Goal: Task Accomplishment & Management: Manage account settings

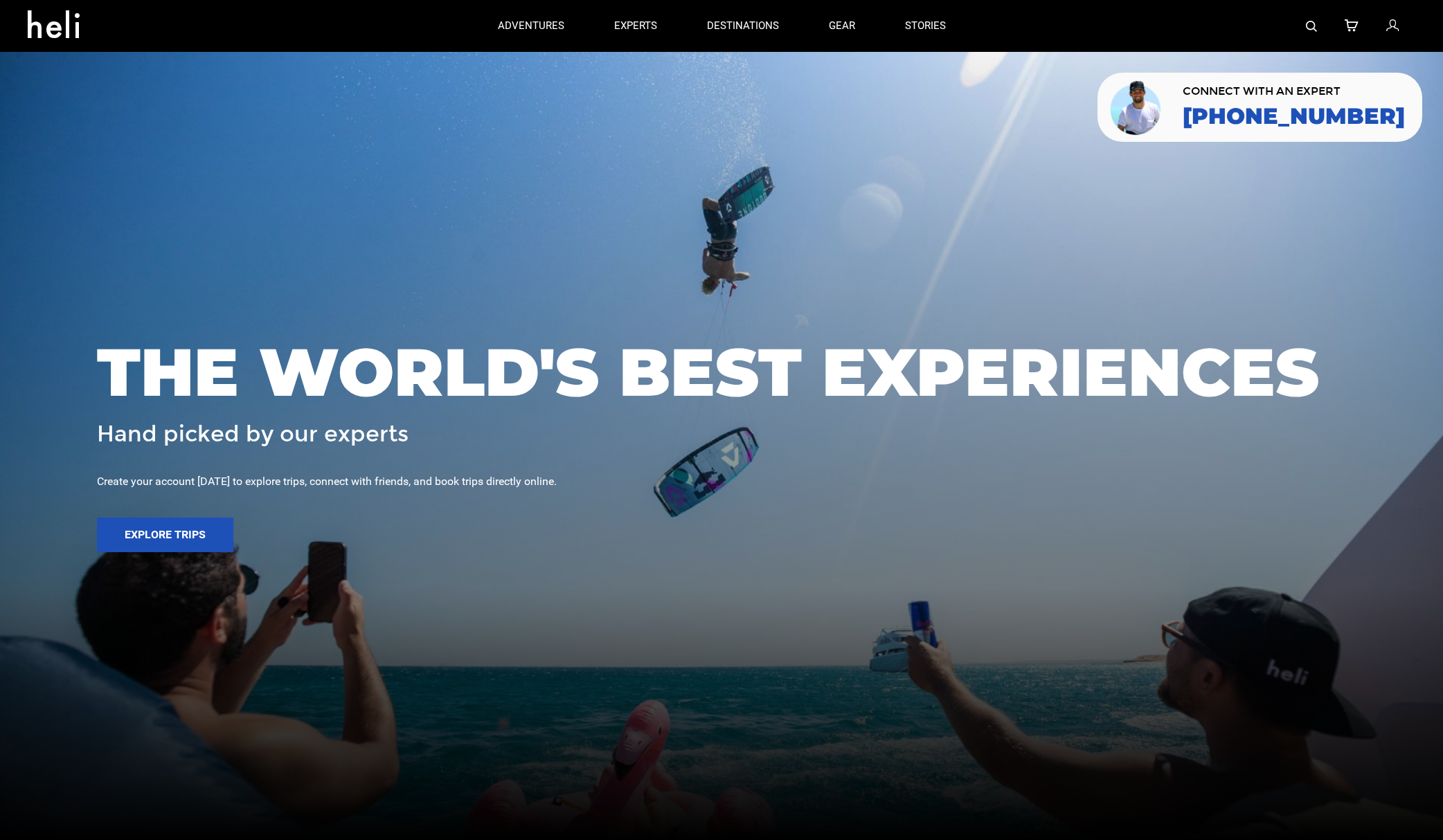
click at [1396, 26] on icon at bounding box center [1392, 27] width 13 height 18
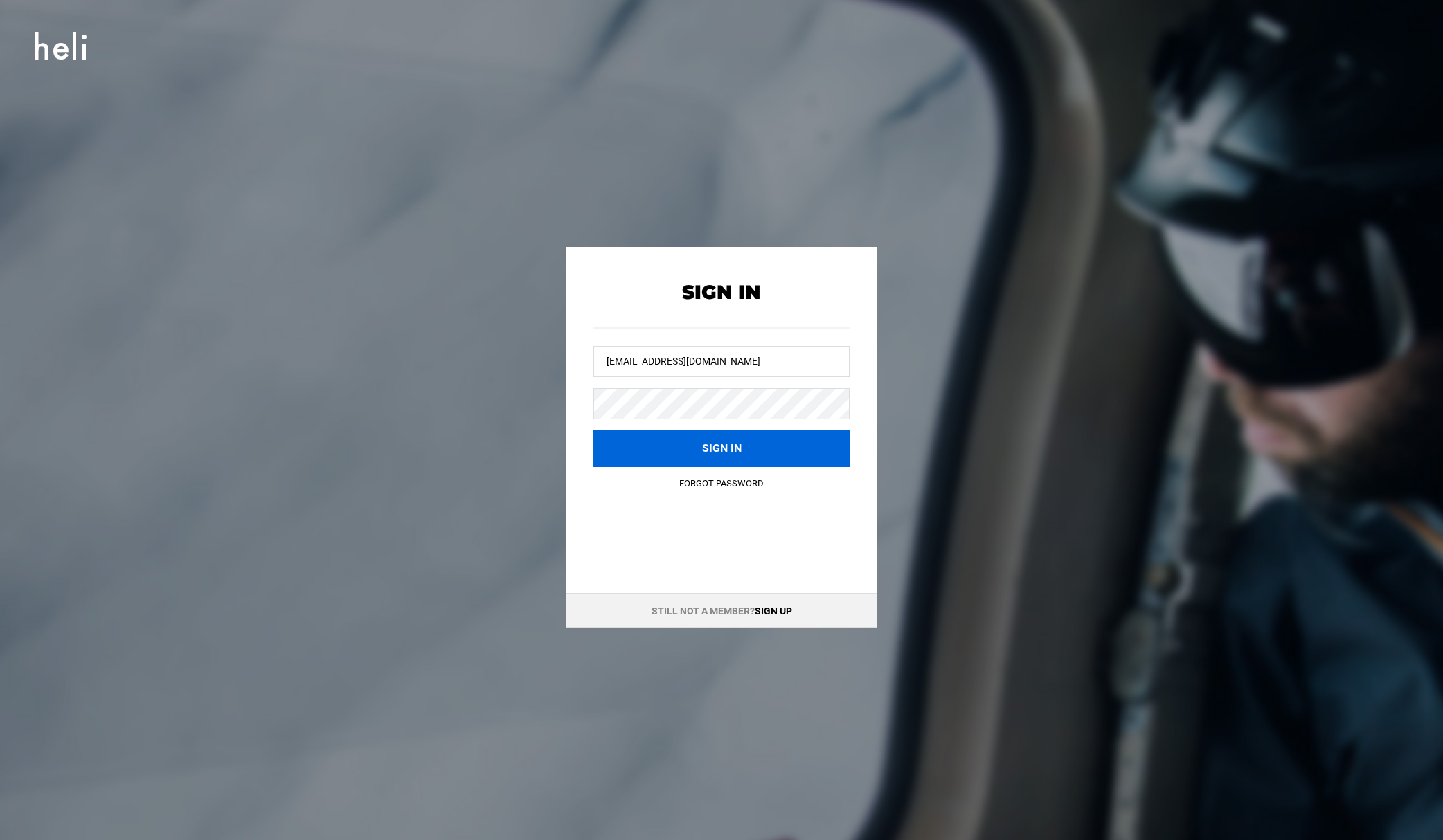
click at [752, 450] on button "Sign in" at bounding box center [722, 449] width 256 height 37
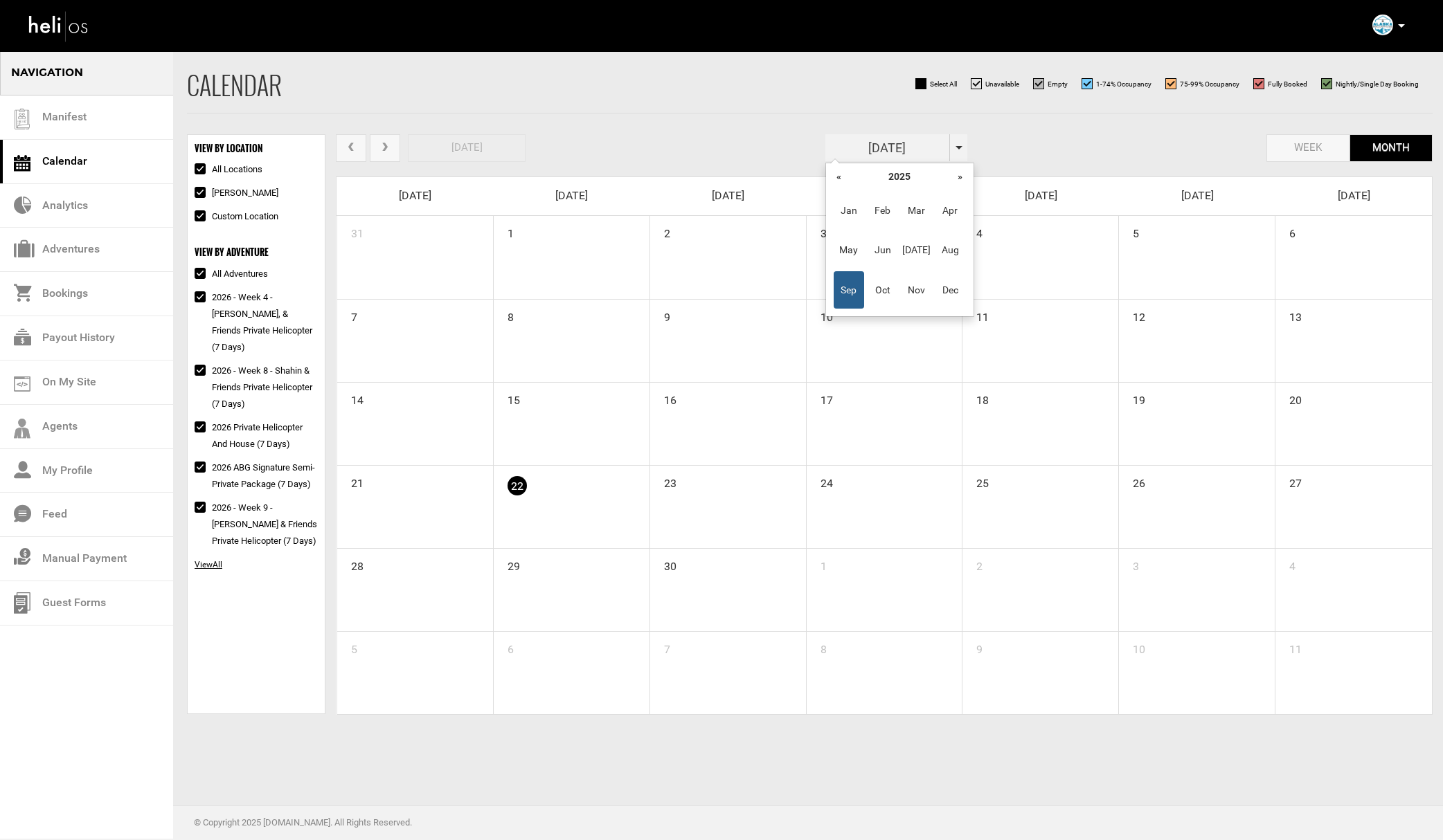
drag, startPoint x: 917, startPoint y: 146, endPoint x: 926, endPoint y: 146, distance: 9.0
click at [917, 146] on input "[DATE]" at bounding box center [887, 148] width 125 height 27
click at [912, 205] on span "Mar" at bounding box center [916, 210] width 31 height 37
click at [956, 148] on span at bounding box center [959, 148] width 7 height 4
click at [959, 172] on th "»" at bounding box center [960, 177] width 21 height 21
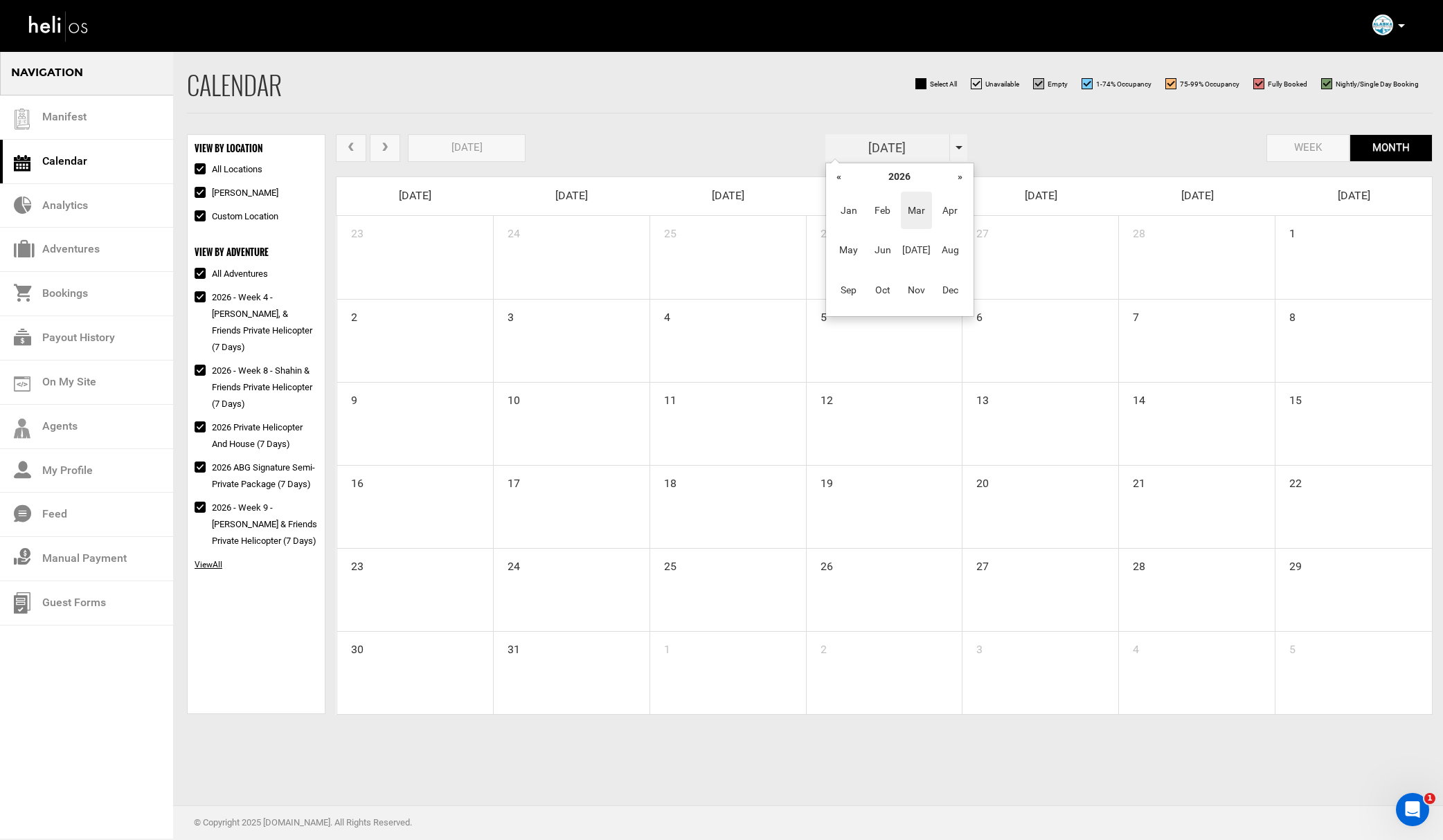
click at [919, 217] on span "Mar" at bounding box center [916, 210] width 31 height 37
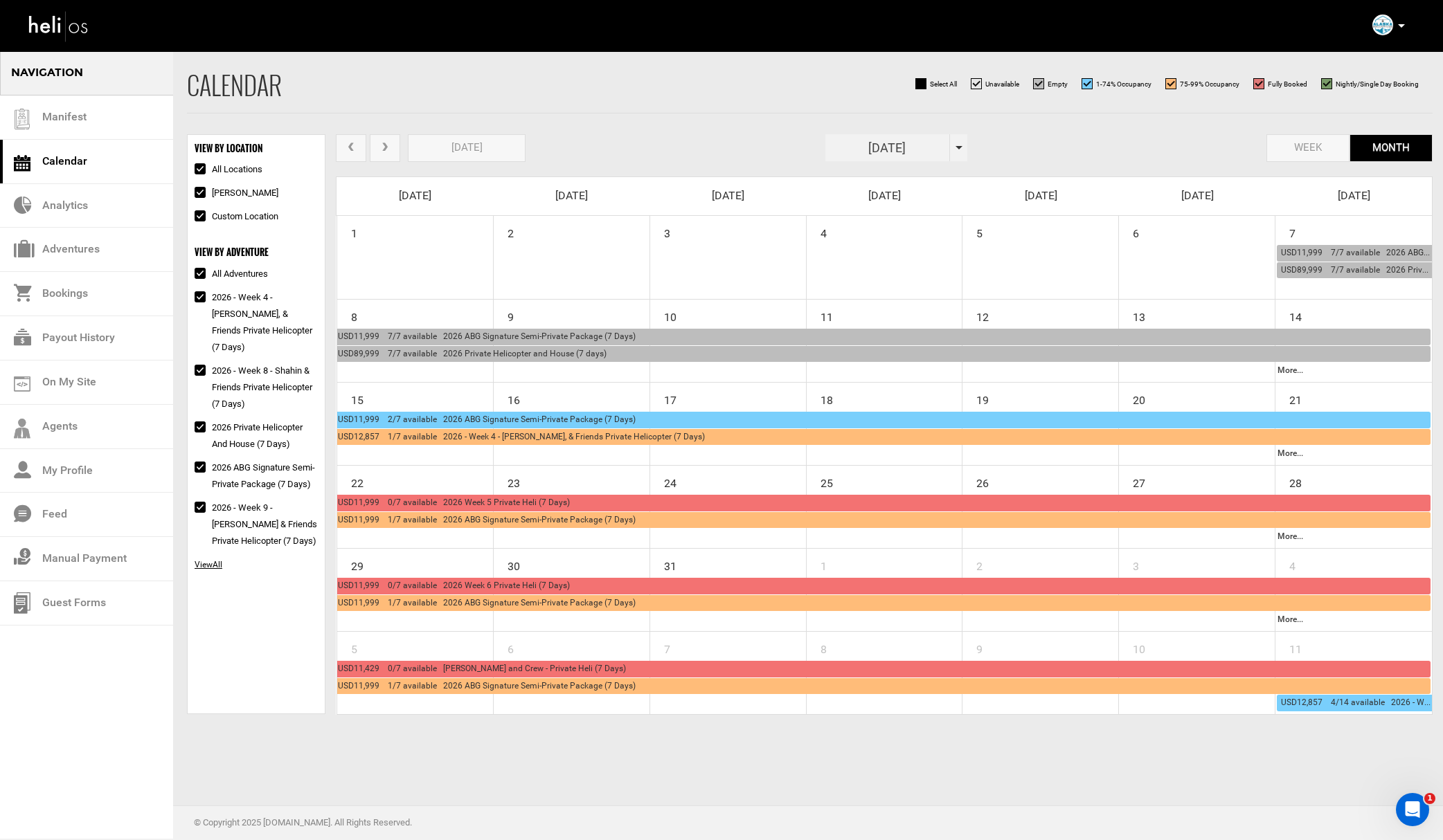
click at [356, 153] on button "prev" at bounding box center [351, 148] width 30 height 28
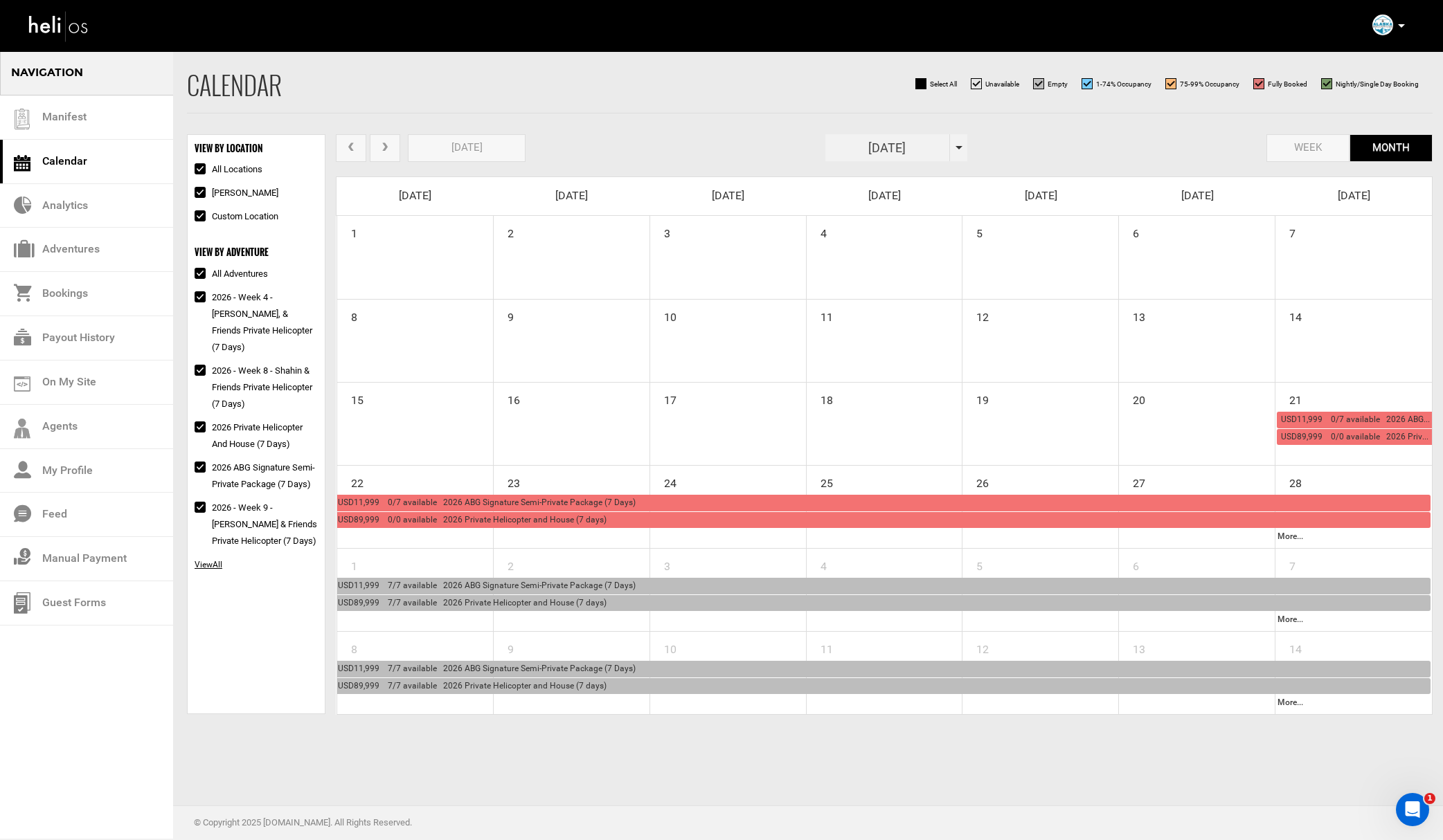
click at [494, 586] on span "USD11,999 7/7 available 2026 ABG Signature Semi-Private Package (7 Days)" at bounding box center [486, 585] width 298 height 10
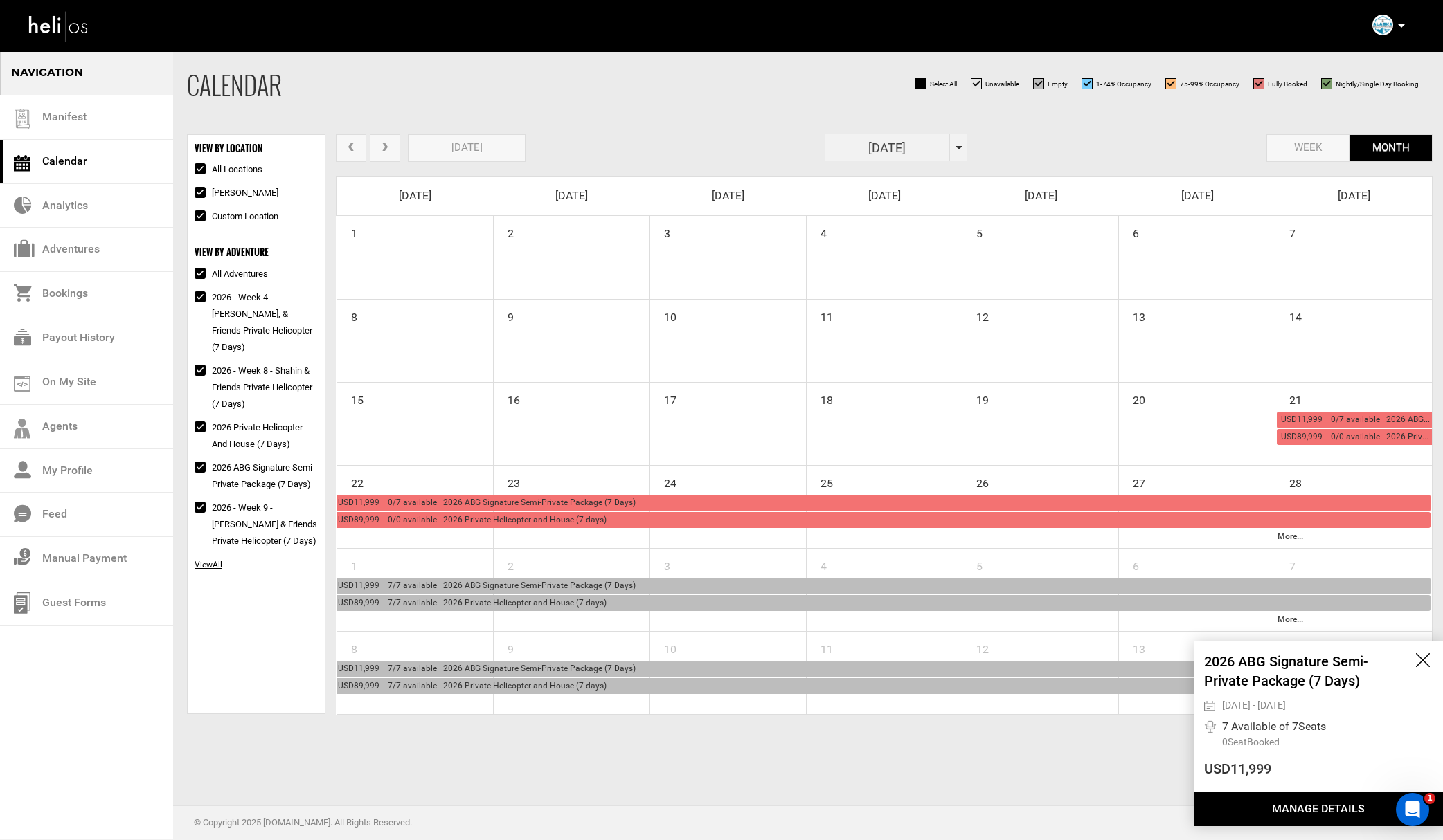
click at [1275, 792] on button "Manage Details" at bounding box center [1318, 809] width 249 height 34
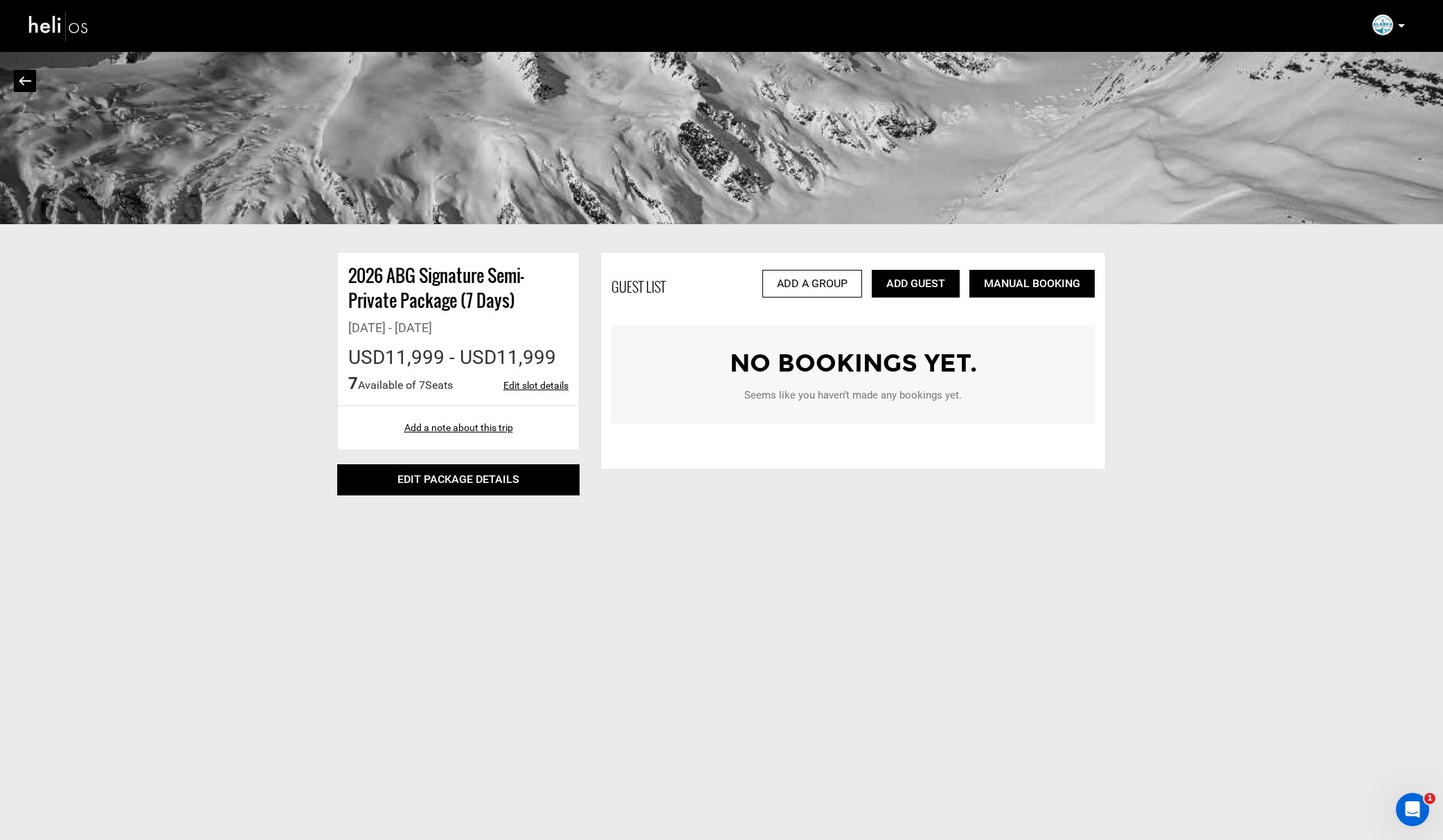
click at [533, 388] on link "Edit slot details" at bounding box center [536, 386] width 65 height 14
type input "[DATE]"
type input "10"
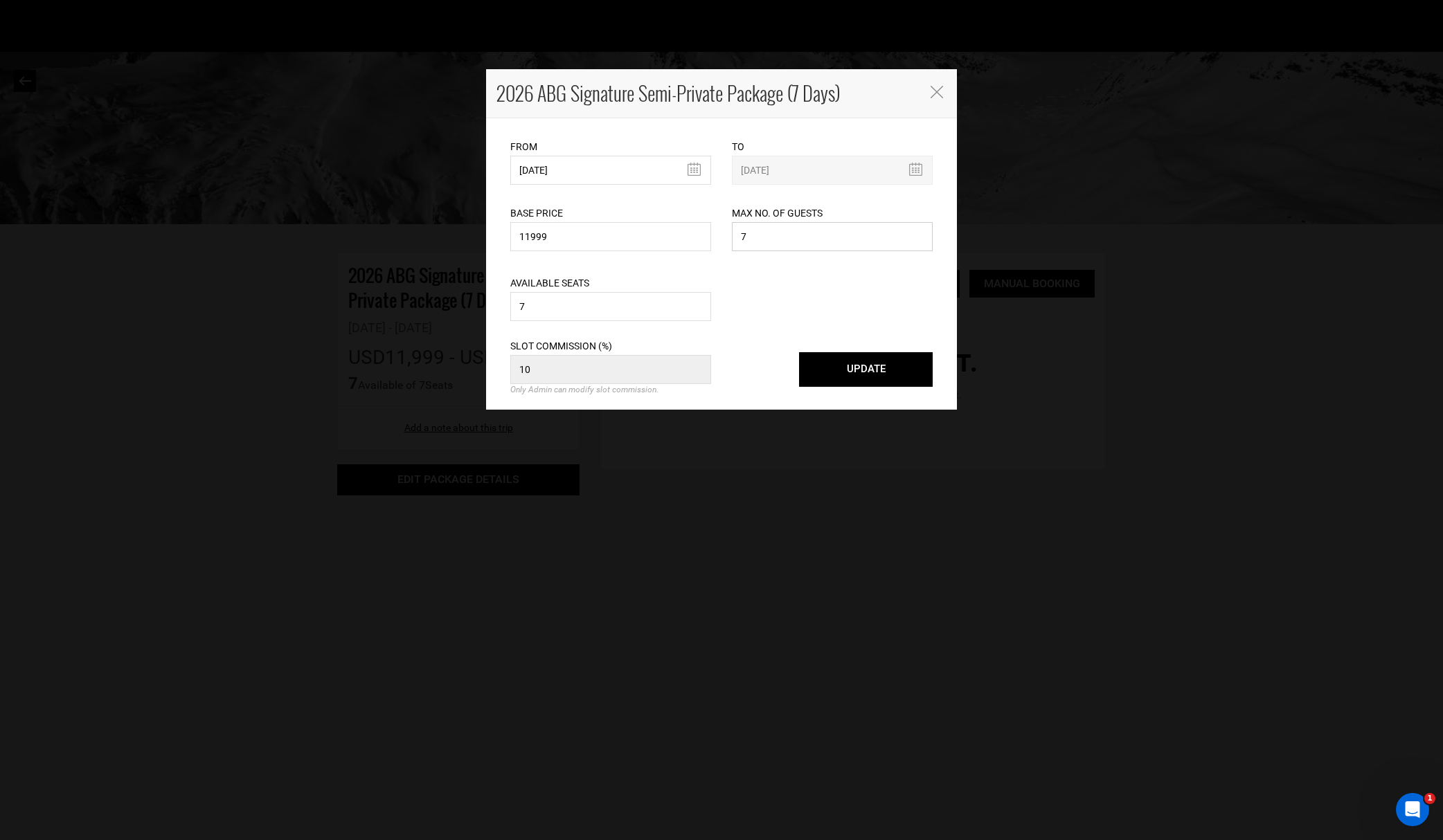
click at [775, 238] on input "7" at bounding box center [832, 236] width 201 height 29
drag, startPoint x: 510, startPoint y: 302, endPoint x: 474, endPoint y: 299, distance: 36.1
click at [474, 299] on div "2026 ABG Signature Semi-Private Package (7 Days) From [DATE] Please select star…" at bounding box center [722, 420] width 1443 height 840
type input "5"
click at [817, 364] on button "UPDATE" at bounding box center [866, 369] width 134 height 34
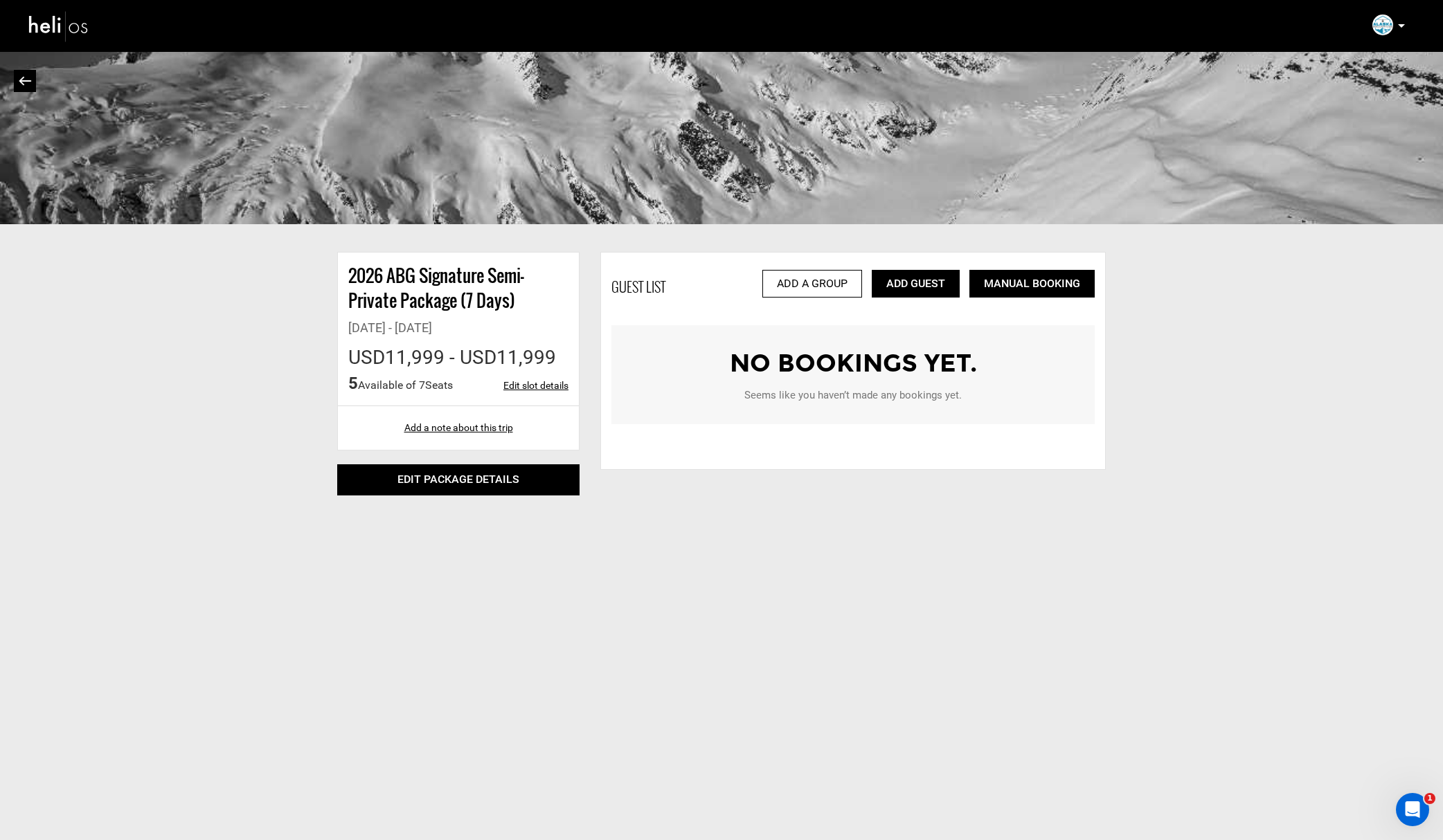
click at [1309, 457] on div "2026 ABG Signature Semi-Private Package (7 Days) [DATE] - [DATE] USD11,999 - US…" at bounding box center [722, 272] width 1443 height 446
